Goal: Task Accomplishment & Management: Use online tool/utility

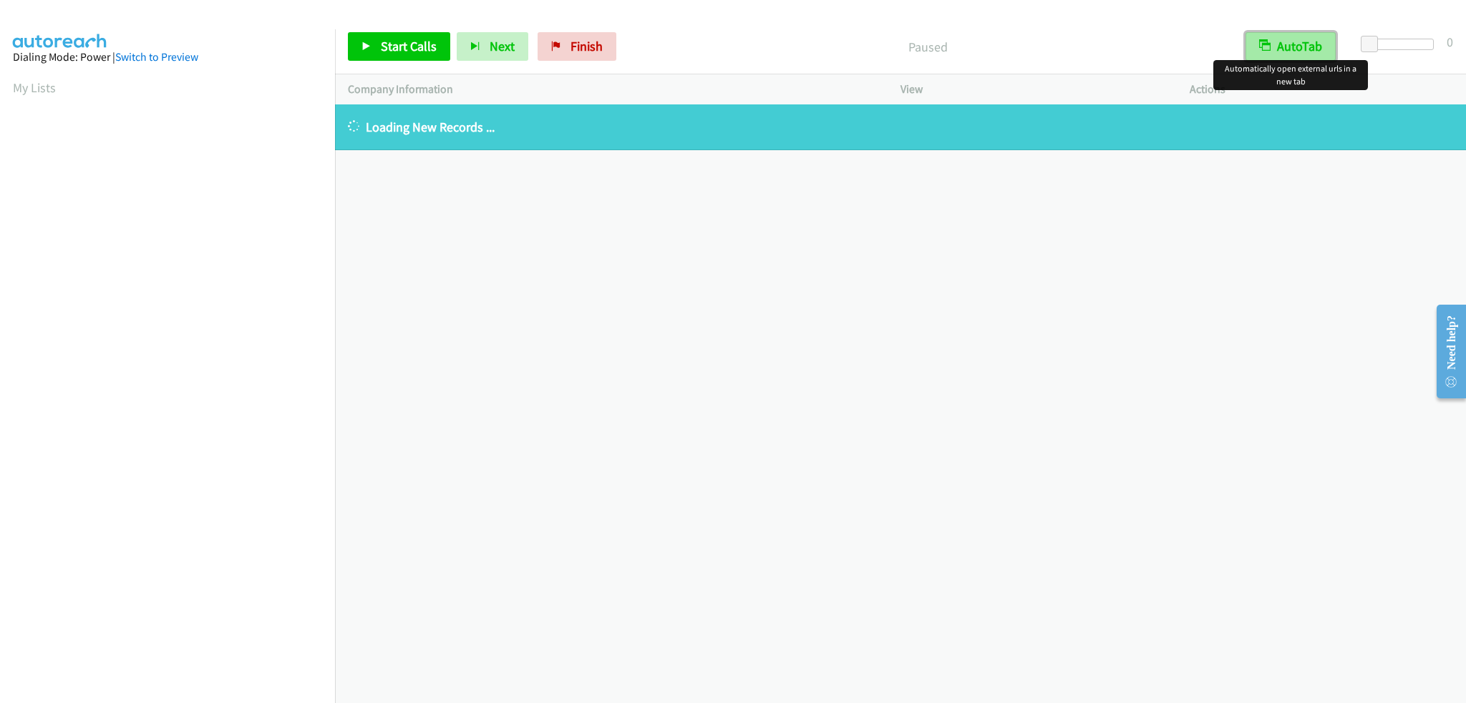
click at [1328, 43] on button "AutoTab" at bounding box center [1290, 46] width 90 height 29
click at [584, 29] on div "Start Calls Pause Next Finish Paused AutoTab AutoTab 0" at bounding box center [900, 46] width 1131 height 55
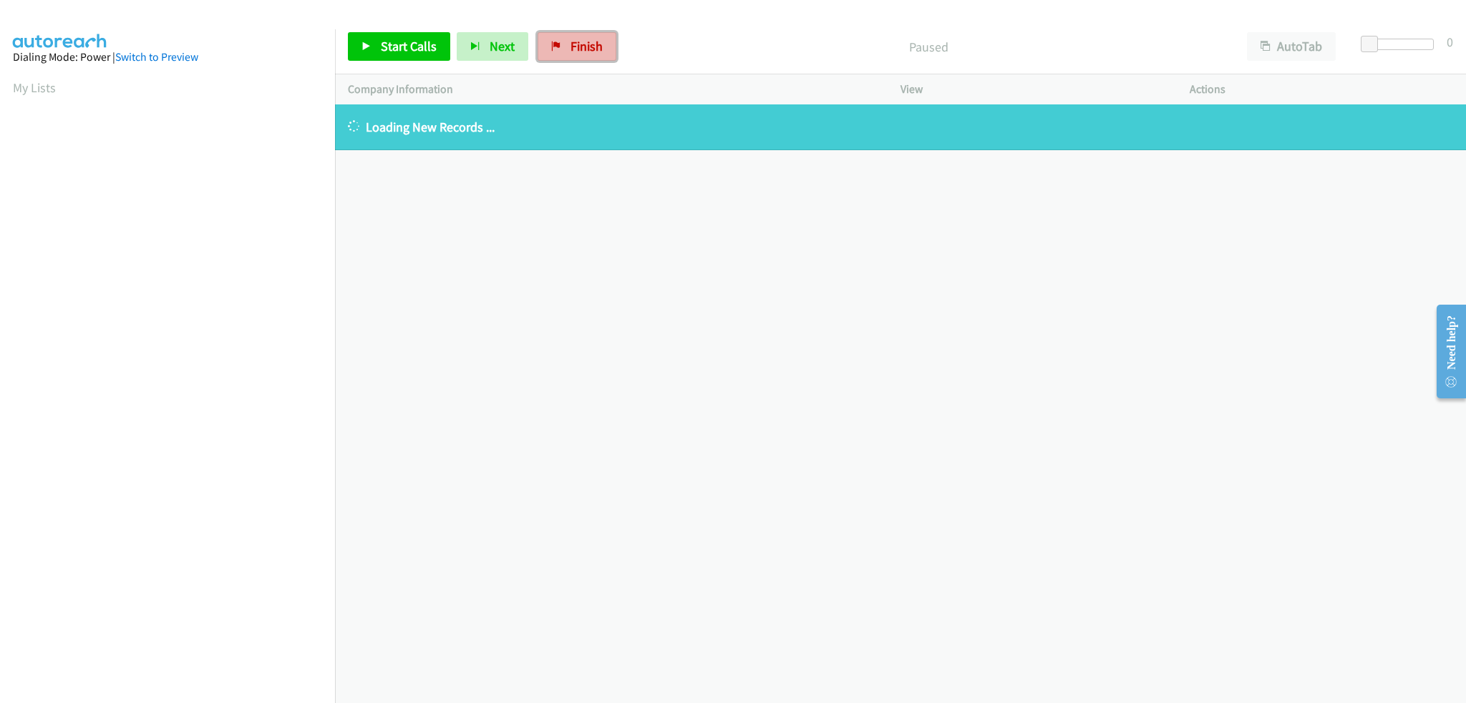
click at [585, 39] on span "Finish" at bounding box center [586, 46] width 32 height 16
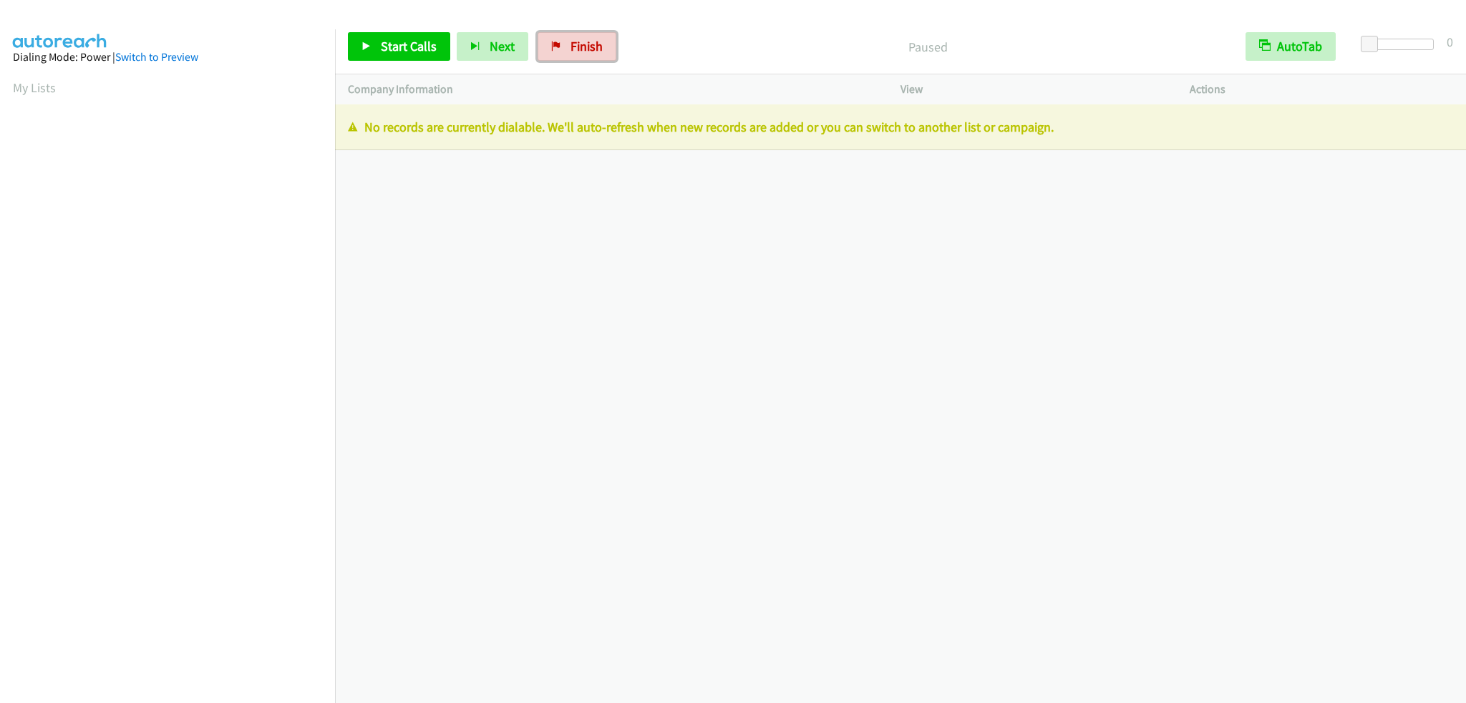
drag, startPoint x: 565, startPoint y: 46, endPoint x: 850, endPoint y: 52, distance: 285.6
click at [570, 46] on span "Finish" at bounding box center [586, 46] width 32 height 16
click at [588, 54] on link "Finish" at bounding box center [576, 46] width 79 height 29
